Goal: Check status: Check status

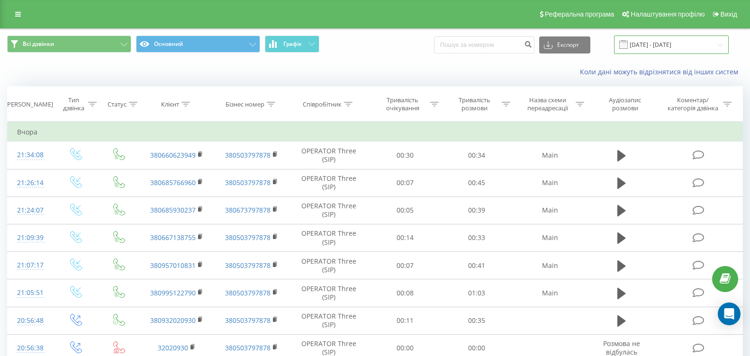
click at [680, 46] on input "18.09.2025 - 18.09.2025" at bounding box center [671, 45] width 115 height 18
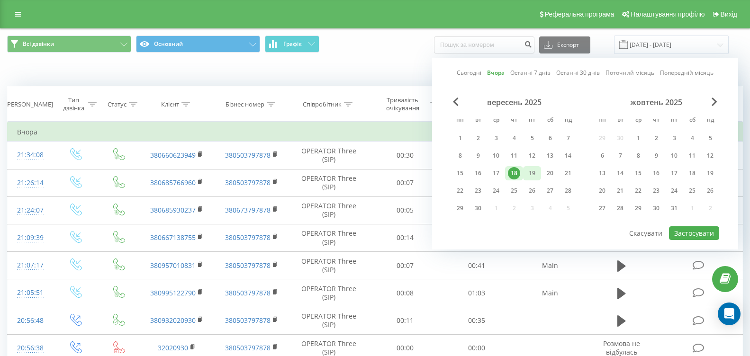
click at [538, 173] on div "19" at bounding box center [532, 173] width 18 height 14
click at [698, 233] on button "Застосувати" at bounding box center [694, 234] width 50 height 14
type input "[DATE] - [DATE]"
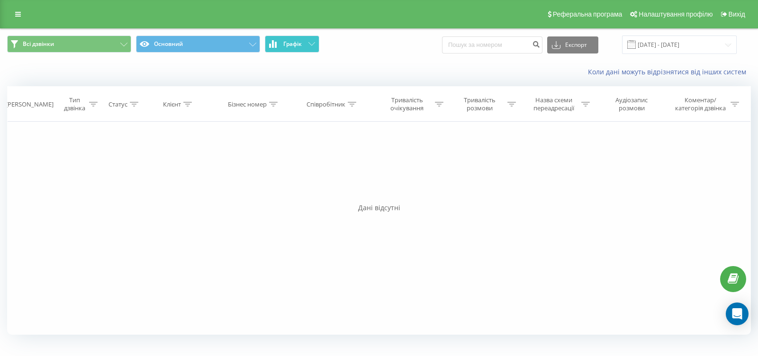
click at [293, 42] on span "Графік" at bounding box center [292, 44] width 18 height 7
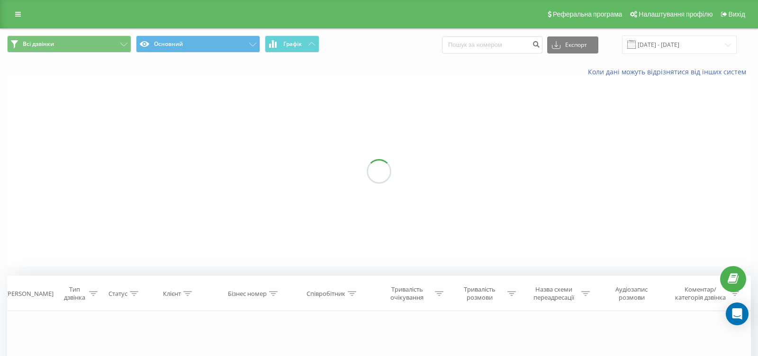
click at [293, 42] on span "Графік" at bounding box center [292, 44] width 18 height 7
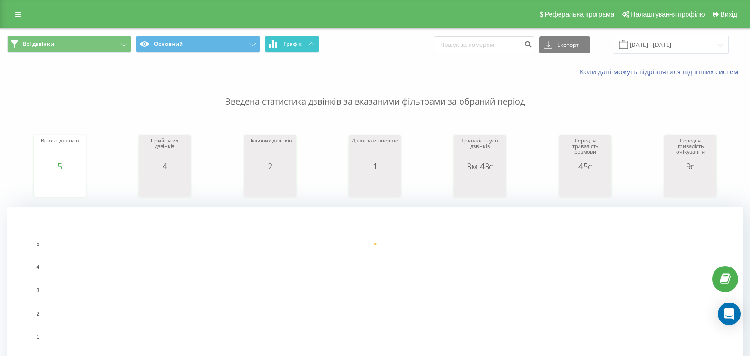
click at [292, 45] on span "Графік" at bounding box center [292, 44] width 18 height 7
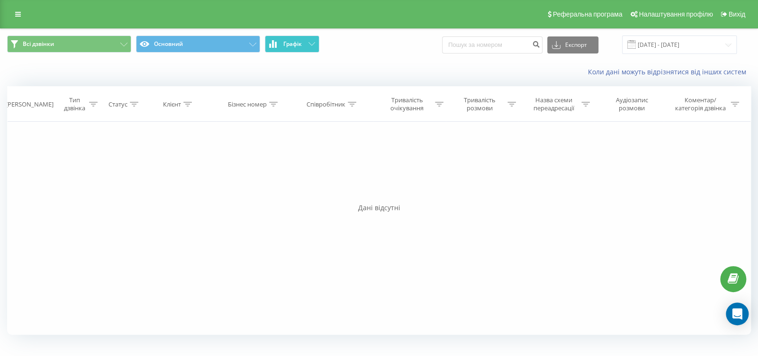
click at [292, 45] on span "Графік" at bounding box center [292, 44] width 18 height 7
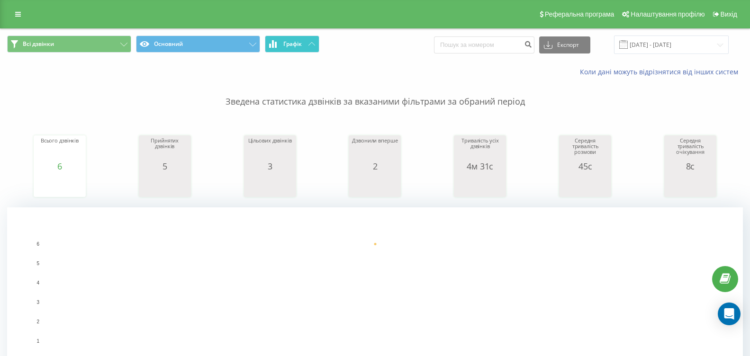
click at [300, 42] on span "Графік" at bounding box center [292, 44] width 18 height 7
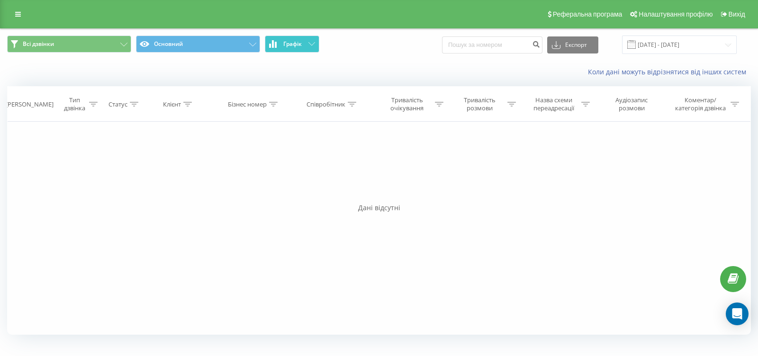
click at [300, 42] on span "Графік" at bounding box center [292, 44] width 18 height 7
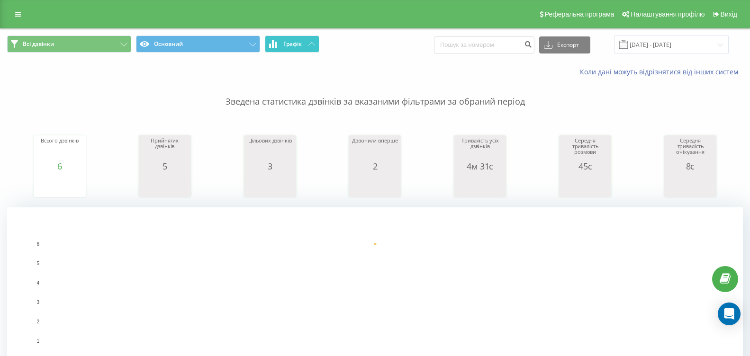
click at [301, 47] on span "Графік" at bounding box center [292, 44] width 18 height 7
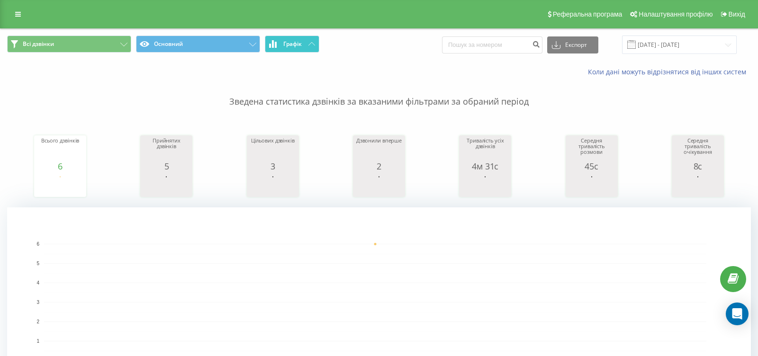
click at [301, 47] on span "Графік" at bounding box center [292, 44] width 18 height 7
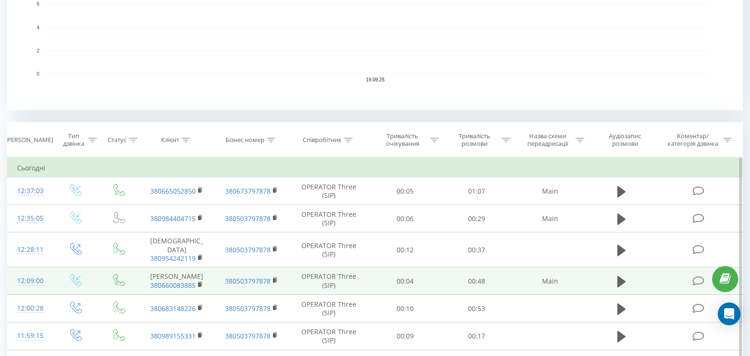
scroll to position [382, 0]
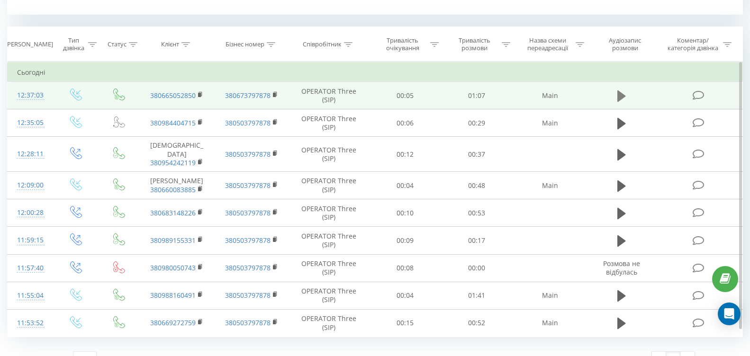
click at [618, 96] on icon at bounding box center [622, 95] width 9 height 11
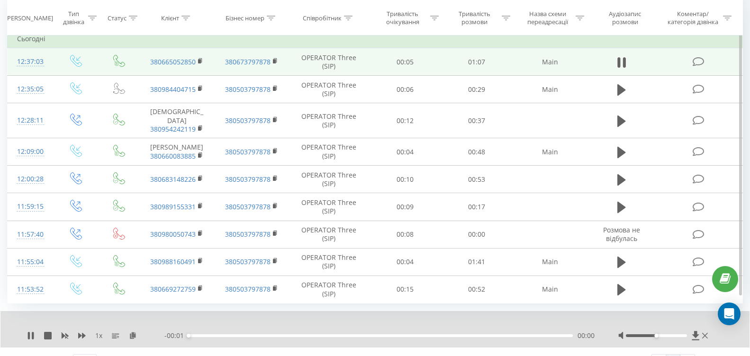
scroll to position [428, 0]
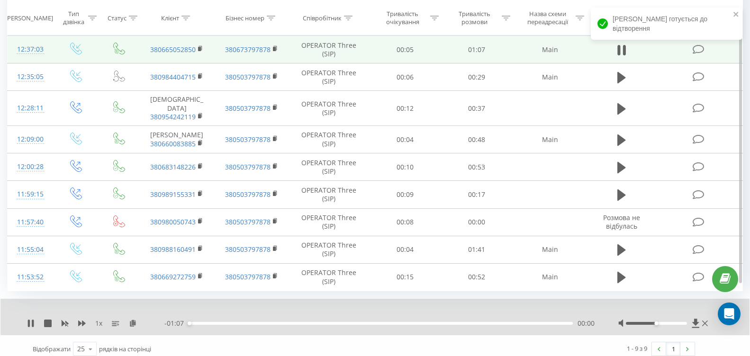
click at [283, 322] on div "00:00" at bounding box center [381, 323] width 384 height 3
click at [307, 322] on div "00:17" at bounding box center [381, 323] width 384 height 3
click at [299, 322] on div "00:21" at bounding box center [381, 323] width 384 height 3
click at [294, 322] on div "00:19" at bounding box center [381, 323] width 384 height 3
click at [291, 322] on div "00:19" at bounding box center [381, 323] width 384 height 3
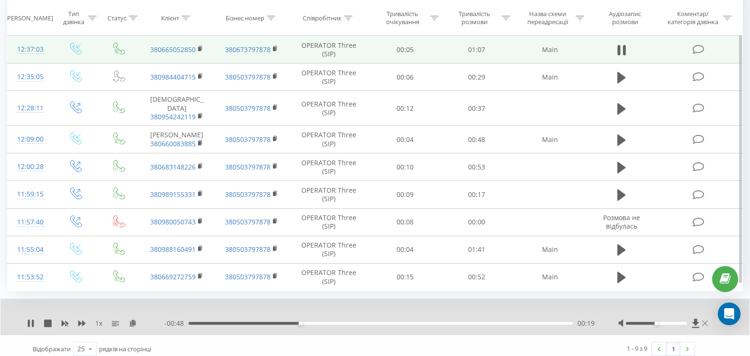
click at [708, 320] on icon at bounding box center [705, 324] width 6 height 8
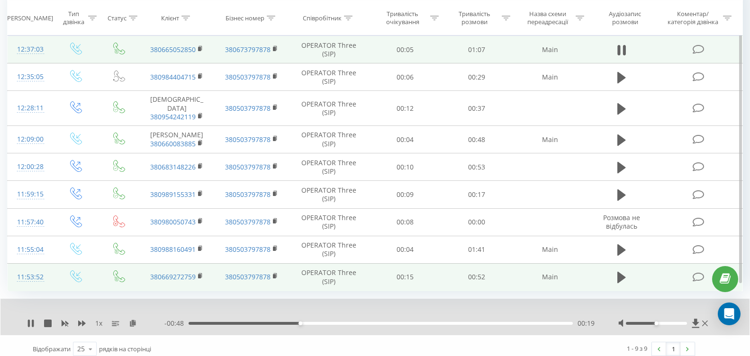
scroll to position [392, 0]
